Goal: Task Accomplishment & Management: Manage account settings

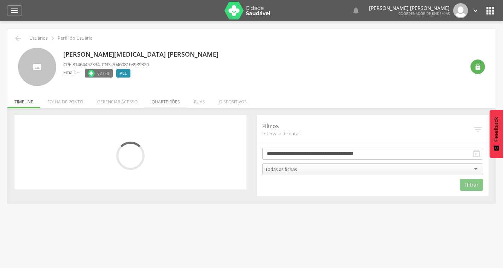
click at [160, 102] on li "Quarteirões" at bounding box center [166, 100] width 42 height 17
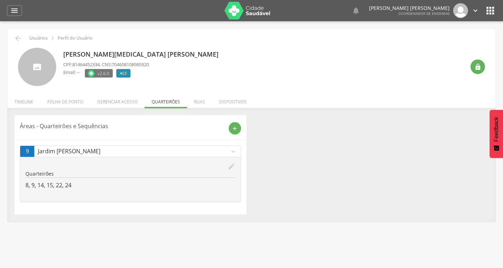
click at [232, 165] on icon "edit" at bounding box center [232, 166] width 8 height 8
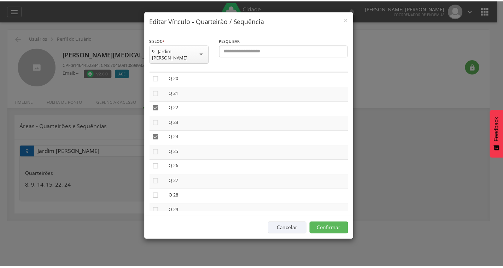
scroll to position [320, 0]
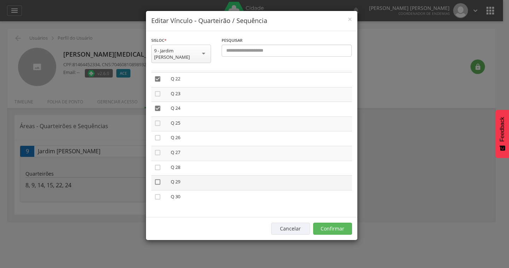
click at [157, 178] on icon "" at bounding box center [157, 181] width 7 height 7
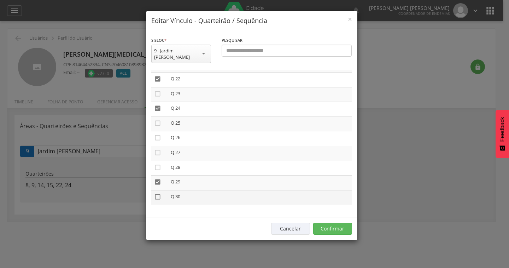
click at [155, 193] on icon "" at bounding box center [157, 196] width 7 height 7
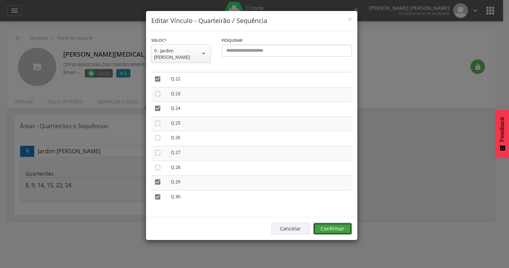
click at [332, 223] on button "Confirmar" at bounding box center [332, 229] width 39 height 12
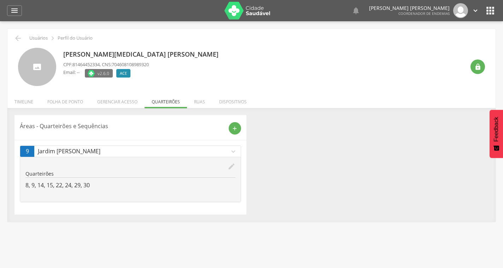
click at [251, 14] on img at bounding box center [248, 11] width 46 height 18
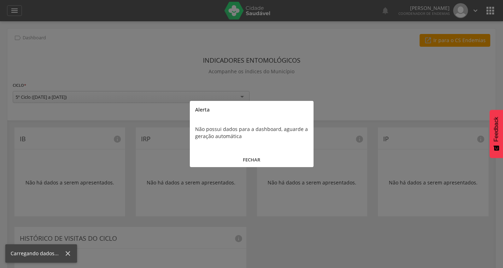
click at [256, 155] on button "FECHAR" at bounding box center [252, 159] width 124 height 15
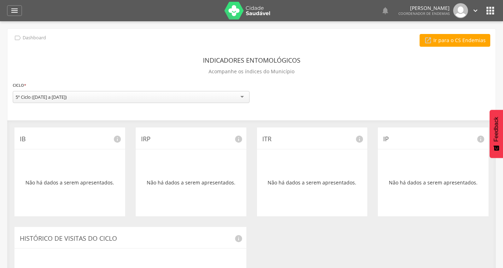
click at [492, 8] on icon "" at bounding box center [490, 10] width 11 height 11
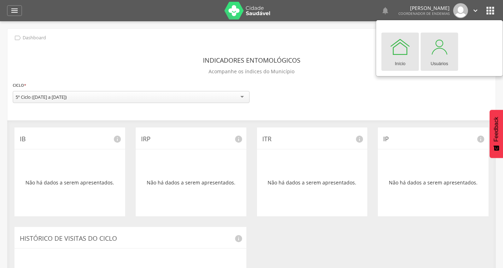
click at [436, 55] on div at bounding box center [439, 46] width 21 height 21
